Goal: Task Accomplishment & Management: Manage account settings

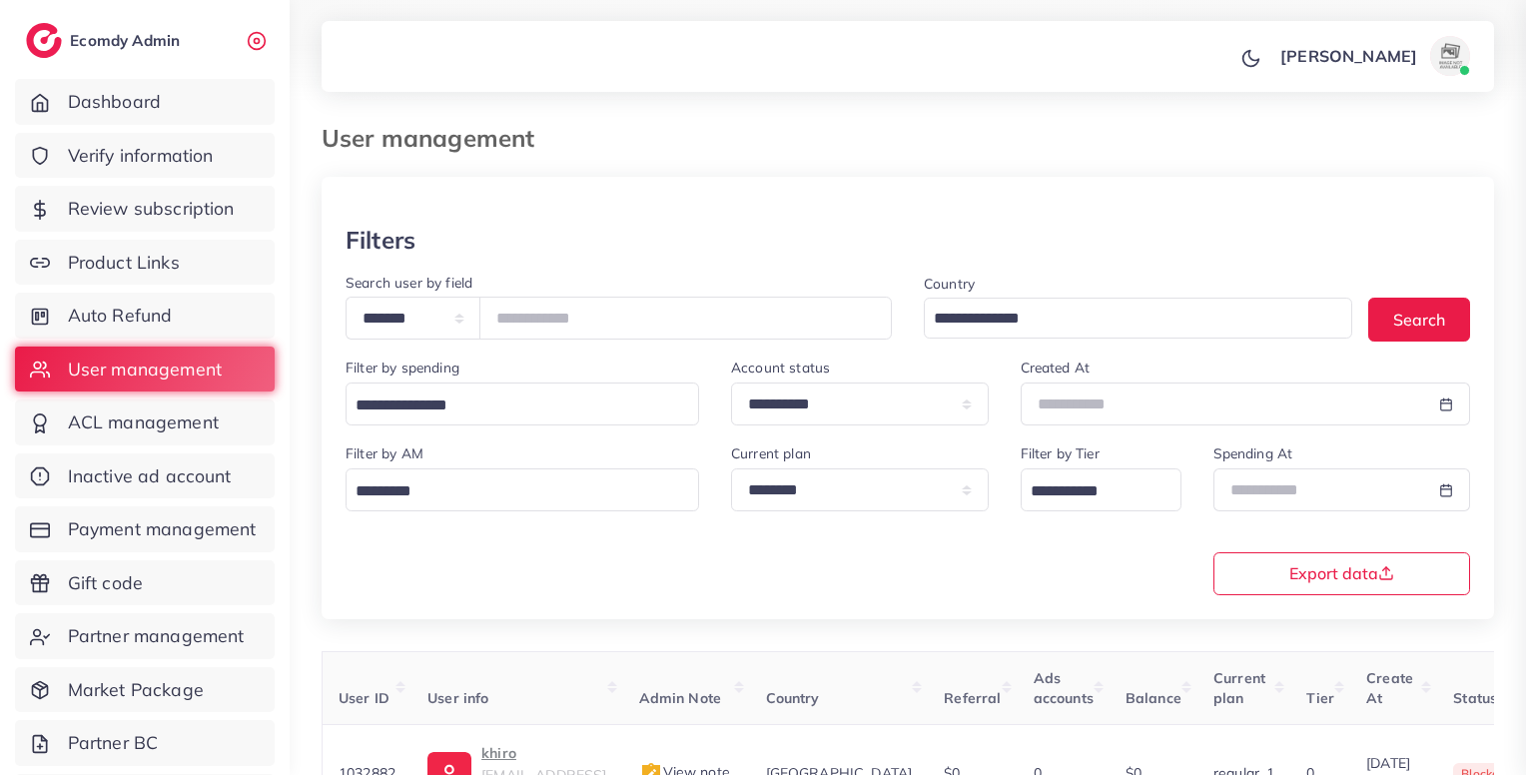
click at [197, 141] on div "**********" at bounding box center [763, 387] width 1526 height 775
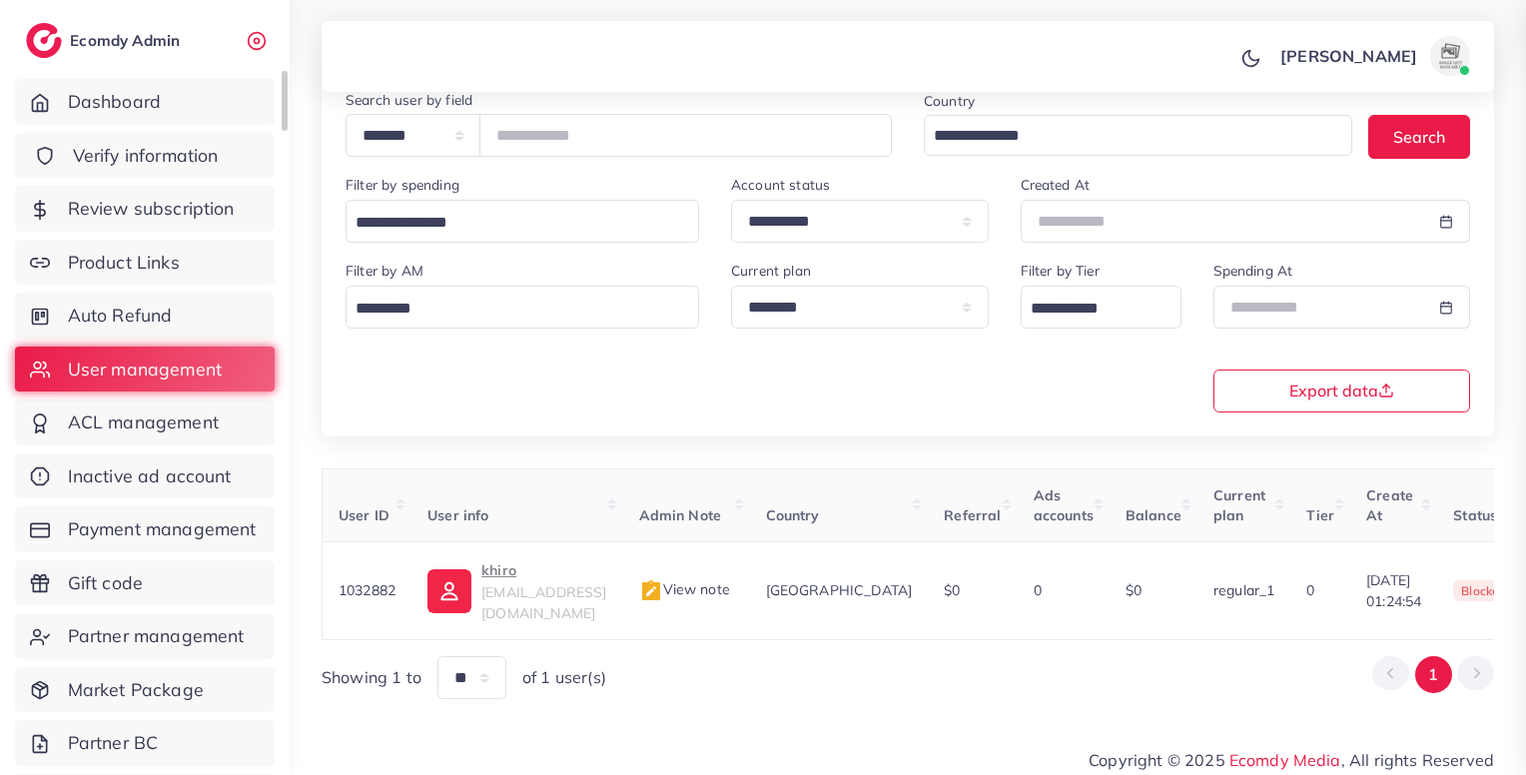
drag, startPoint x: 0, startPoint y: 0, endPoint x: 197, endPoint y: 141, distance: 242.0
click at [197, 141] on link "Verify information" at bounding box center [145, 156] width 260 height 46
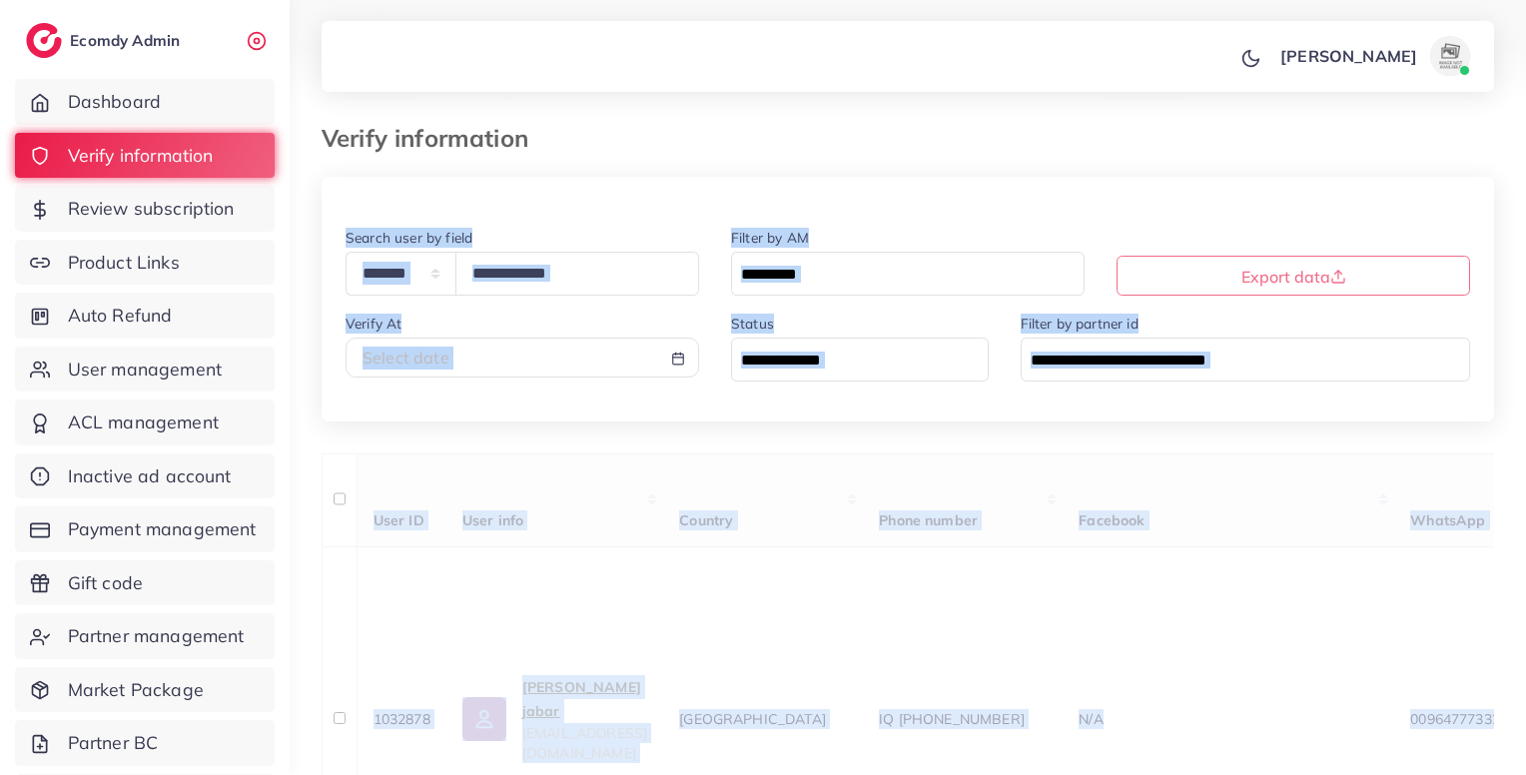
click at [724, 180] on div at bounding box center [908, 201] width 1173 height 49
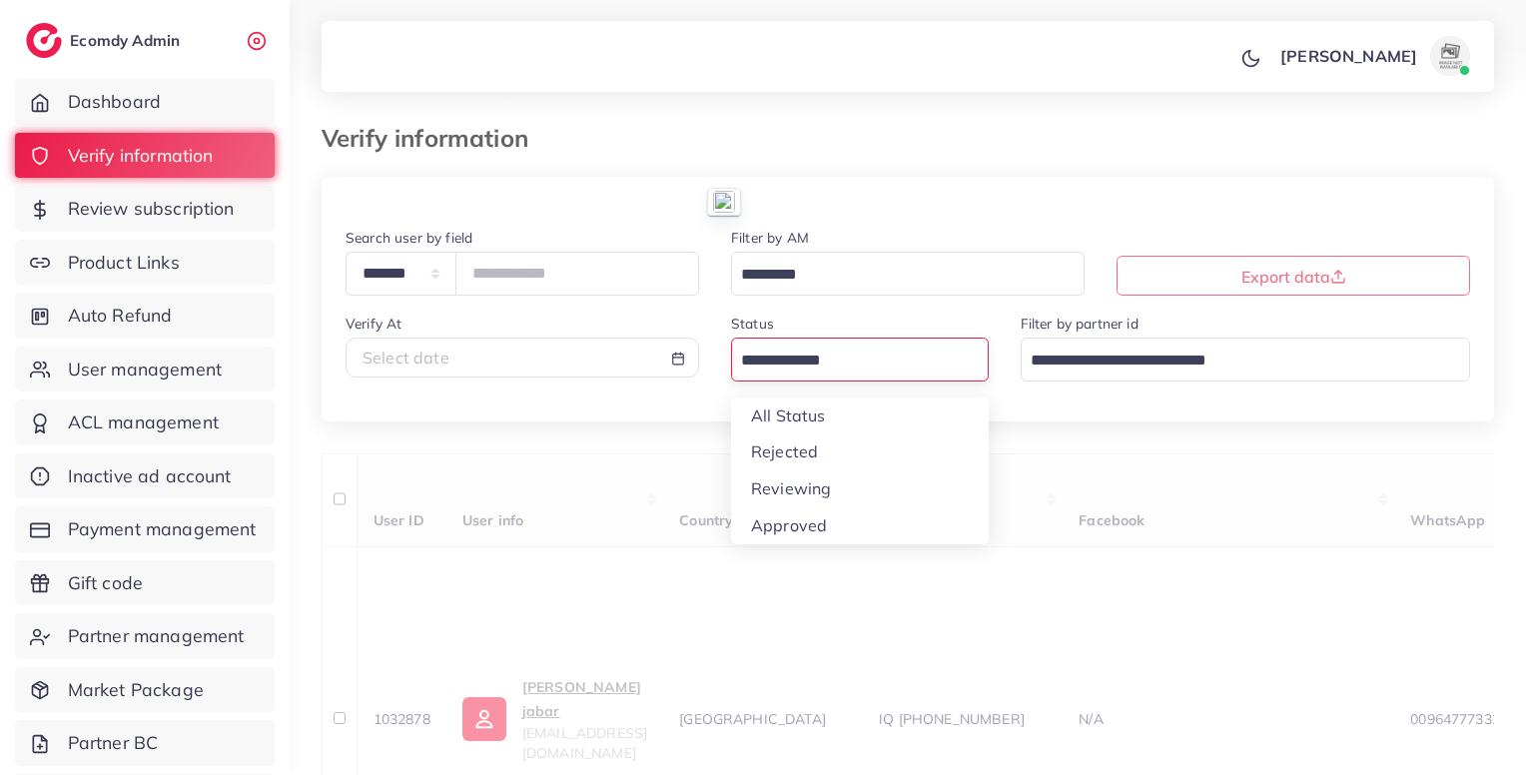
click at [876, 366] on input "Search for option" at bounding box center [848, 361] width 229 height 31
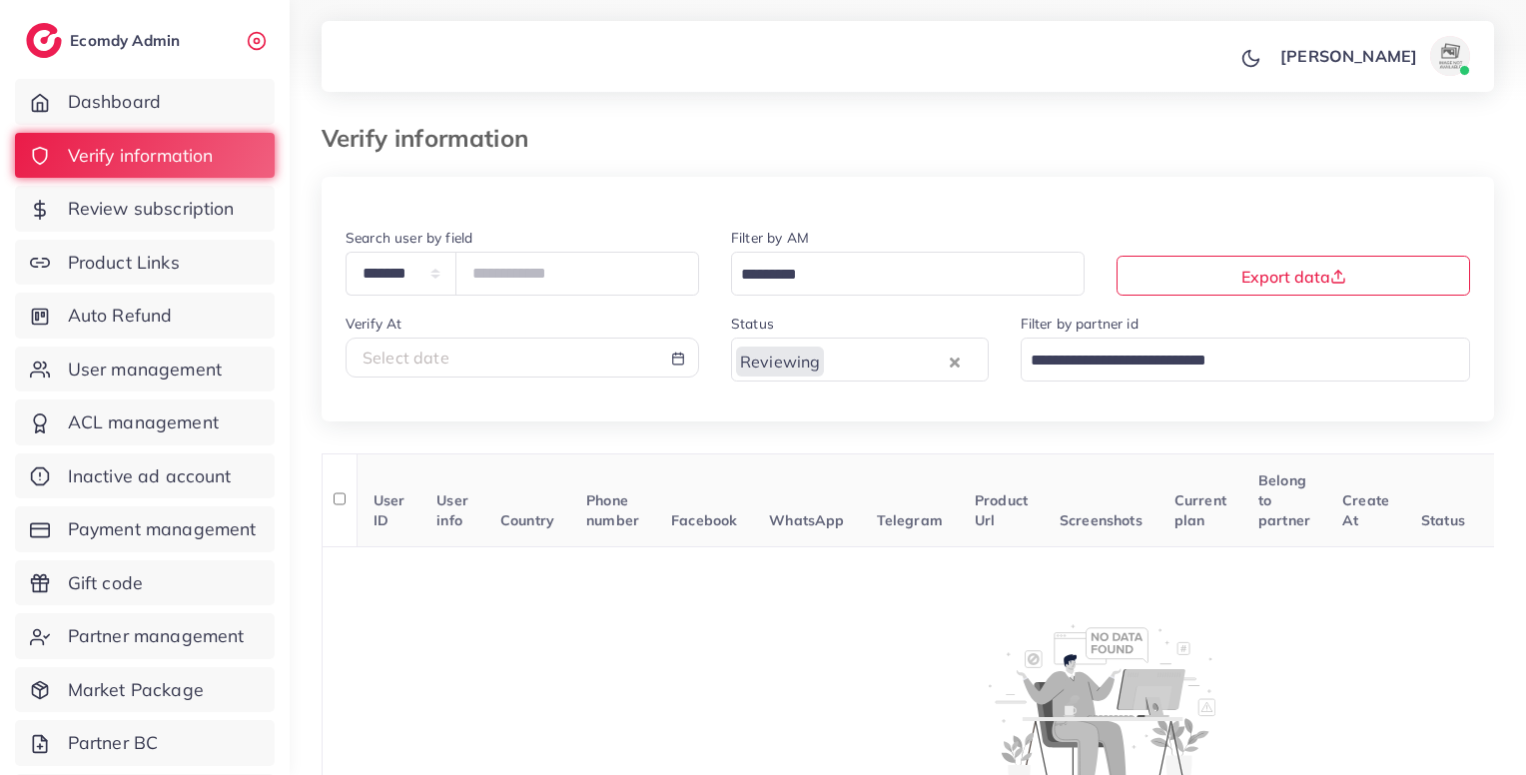
scroll to position [180, 0]
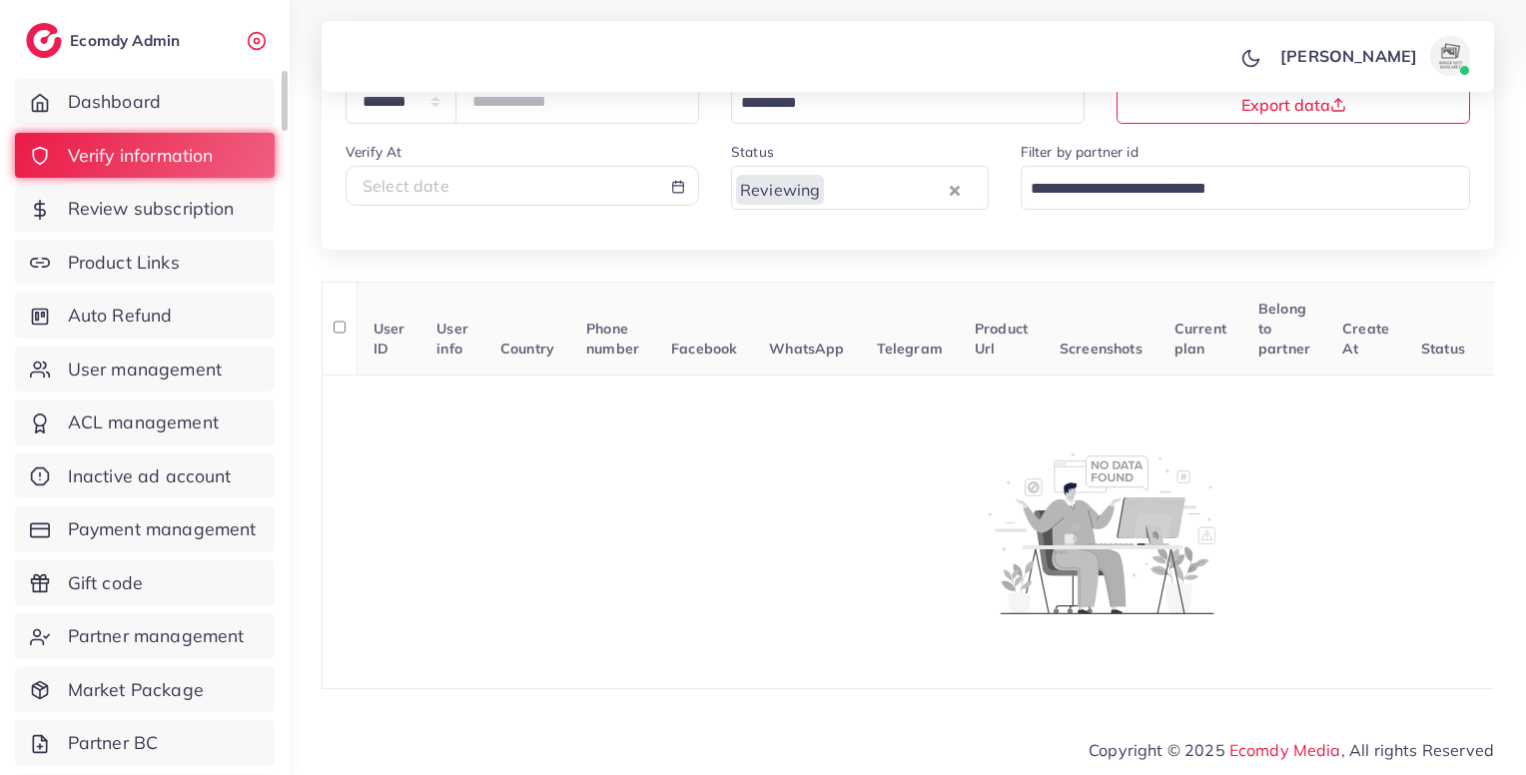
click at [200, 232] on ul "Dashboard Verify information Review subscription Product Links Auto Refund User…" at bounding box center [145, 482] width 290 height 822
click at [216, 211] on span "Review subscription" at bounding box center [156, 209] width 167 height 26
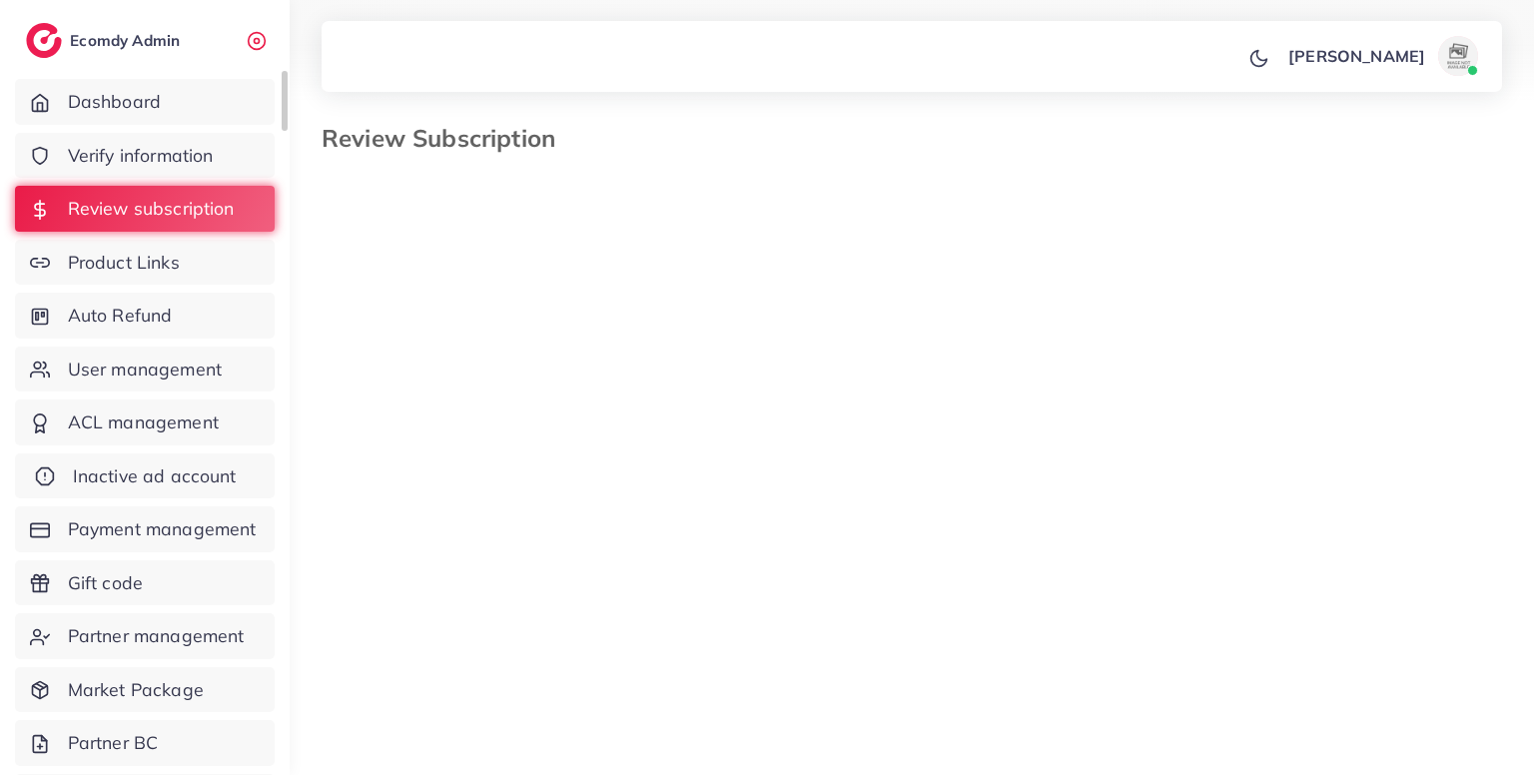
select select "*******"
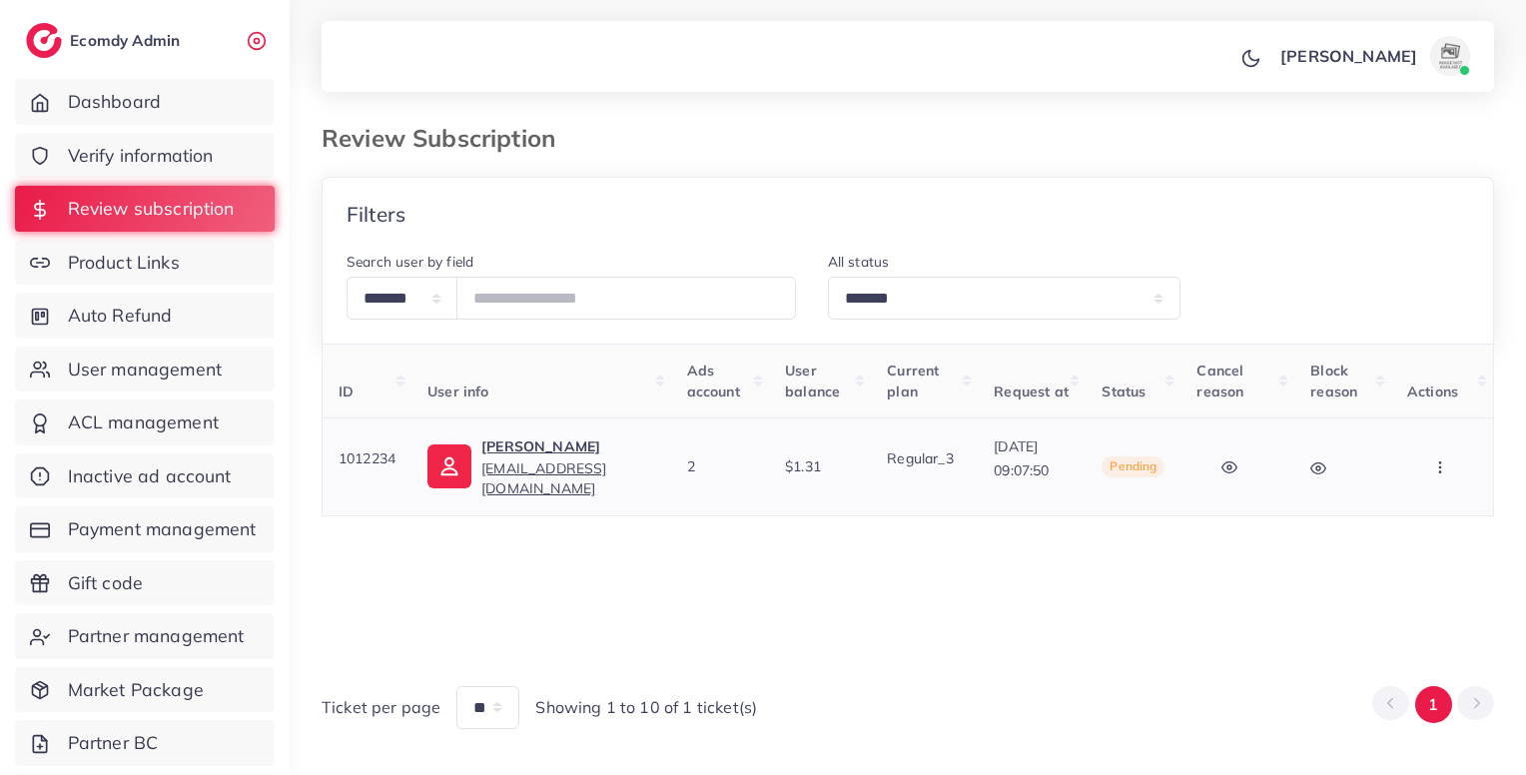
click at [1451, 463] on button "button" at bounding box center [1443, 467] width 70 height 45
click at [1415, 560] on link "Skip" at bounding box center [1409, 572] width 158 height 44
